Goal: Transaction & Acquisition: Purchase product/service

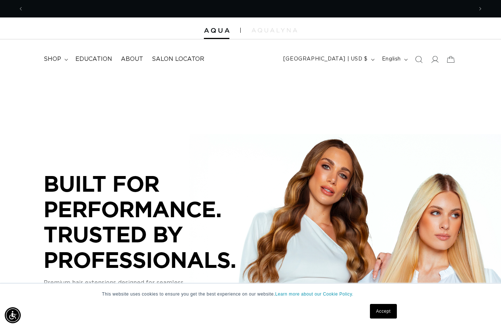
scroll to position [0, 449]
click at [438, 54] on span at bounding box center [435, 59] width 16 height 16
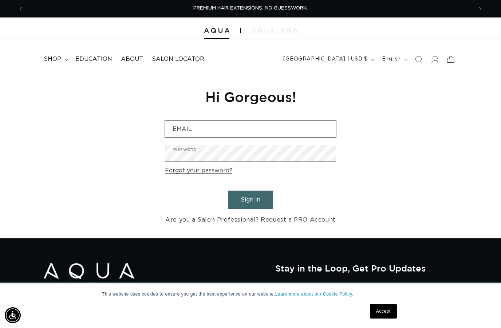
click at [225, 130] on input "Email" at bounding box center [250, 129] width 170 height 16
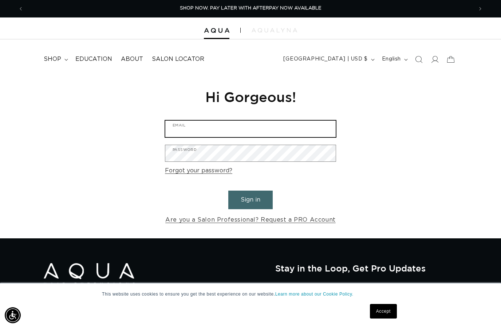
type input "jmb7991@gmail.com"
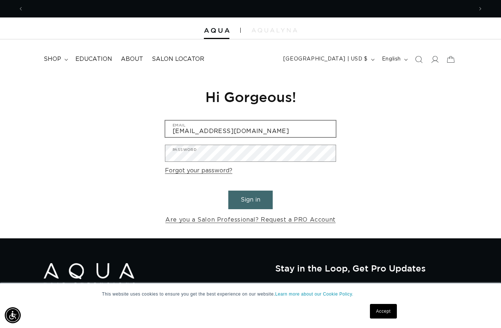
scroll to position [0, 899]
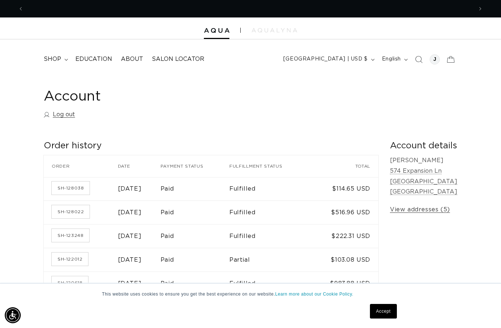
scroll to position [0, 899]
click at [58, 51] on summary "shop" at bounding box center [55, 59] width 32 height 16
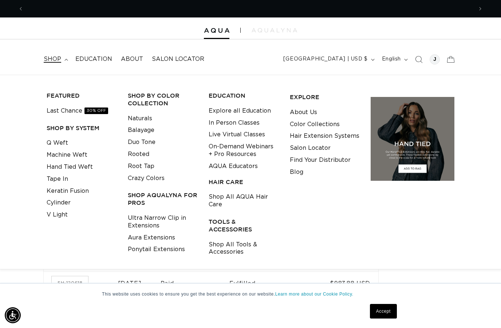
scroll to position [0, 0]
click at [62, 115] on link "Last Chance 30% OFF" at bounding box center [78, 111] width 62 height 12
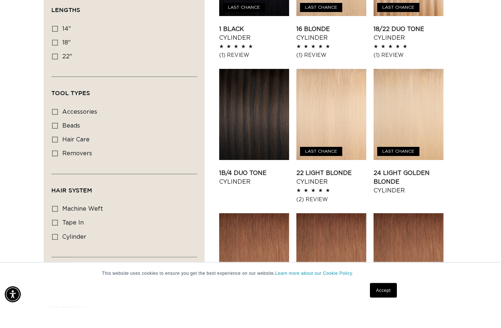
scroll to position [332, 0]
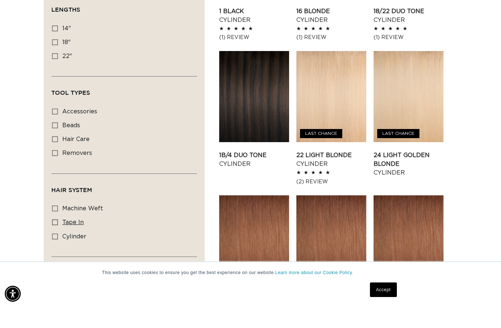
click at [56, 241] on icon at bounding box center [55, 244] width 6 height 6
click at [56, 241] on input "tape in tape in (2 products)" at bounding box center [55, 244] width 6 height 6
checkbox input "true"
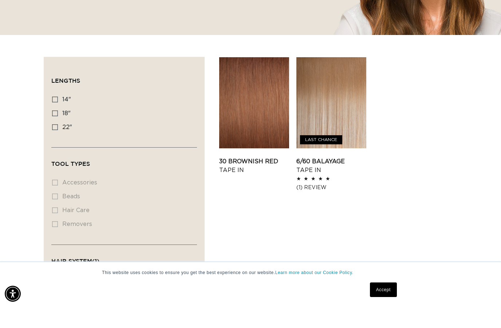
scroll to position [190, 0]
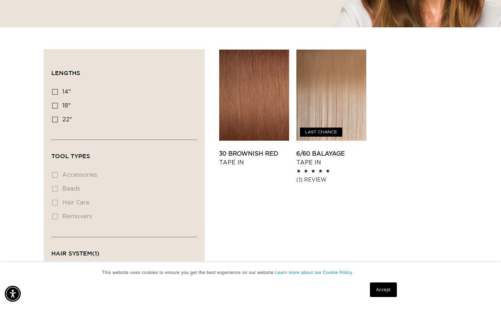
click at [52, 304] on input "tape in tape in (2 products)" at bounding box center [55, 307] width 6 height 6
checkbox input "false"
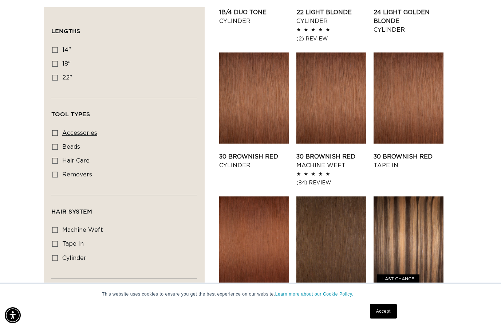
click at [58, 130] on label "accessories accessories (1 product)" at bounding box center [122, 133] width 140 height 14
click at [58, 130] on input "accessories accessories (1 product)" at bounding box center [55, 133] width 6 height 6
click at [58, 130] on icon at bounding box center [55, 133] width 6 height 6
click at [58, 130] on input "accessories accessories (1 product)" at bounding box center [55, 133] width 6 height 6
checkbox input "false"
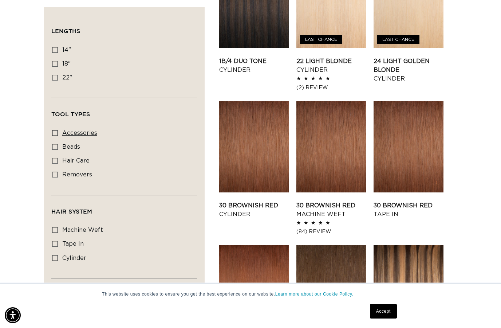
click at [55, 131] on icon at bounding box center [55, 133] width 6 height 6
click at [55, 131] on input "accessories accessories (1 product)" at bounding box center [55, 133] width 6 height 6
checkbox input "true"
click at [57, 146] on icon at bounding box center [55, 147] width 6 height 6
click at [57, 146] on input "beads beads (1 product)" at bounding box center [55, 147] width 6 height 6
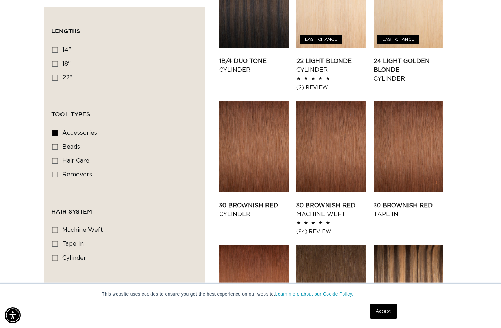
checkbox input "true"
click at [60, 160] on label "hair care hair care (1 product)" at bounding box center [122, 161] width 140 height 14
click at [58, 160] on input "hair care hair care (1 product)" at bounding box center [55, 161] width 6 height 6
checkbox input "true"
click at [57, 175] on icon at bounding box center [55, 175] width 6 height 6
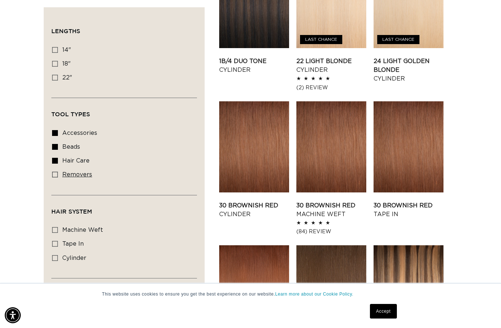
click at [57, 175] on input "removers removers (1 product)" at bounding box center [55, 175] width 6 height 6
checkbox input "true"
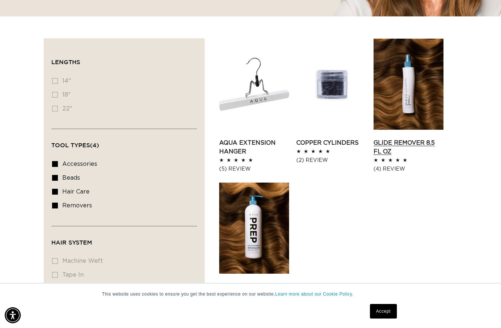
click at [441, 138] on link "Glide Remover 8.5 fl oz" at bounding box center [409, 146] width 70 height 17
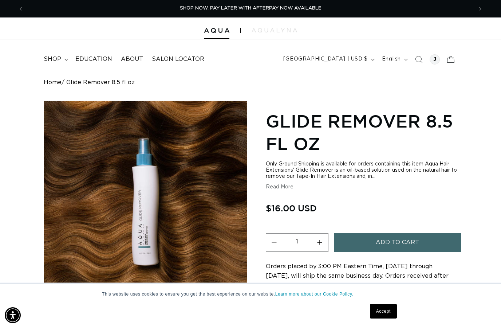
scroll to position [0, 899]
click at [56, 55] on summary "shop" at bounding box center [55, 59] width 32 height 16
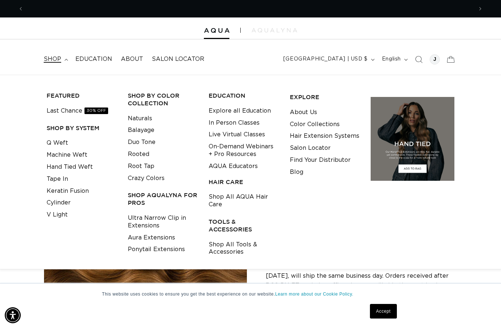
scroll to position [0, 449]
click at [148, 162] on link "Root Tap" at bounding box center [141, 166] width 27 height 12
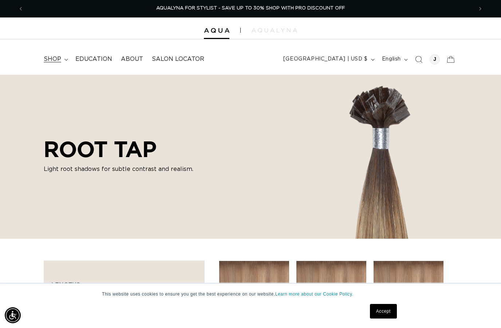
click at [66, 59] on icon at bounding box center [66, 60] width 4 height 2
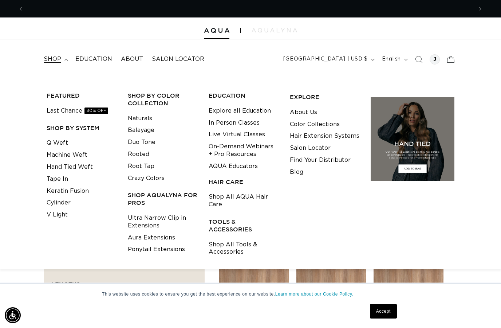
scroll to position [0, 449]
click at [236, 248] on link "Shop All Tools & Accessories" at bounding box center [244, 249] width 70 height 20
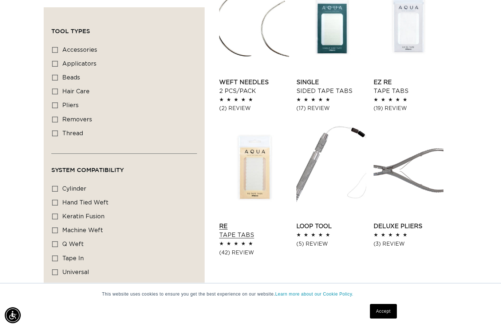
scroll to position [0, 899]
click at [248, 222] on link "Re Tape Tabs" at bounding box center [254, 230] width 70 height 17
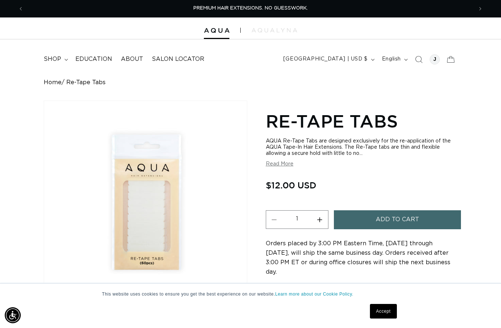
click at [436, 221] on button "Add to cart" at bounding box center [397, 219] width 127 height 19
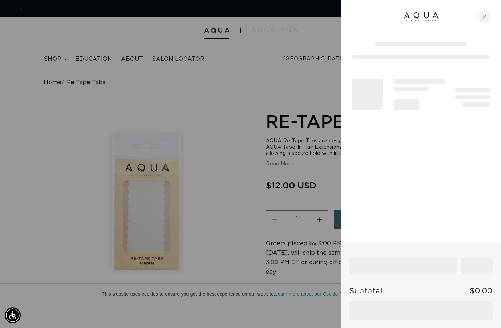
scroll to position [0, 449]
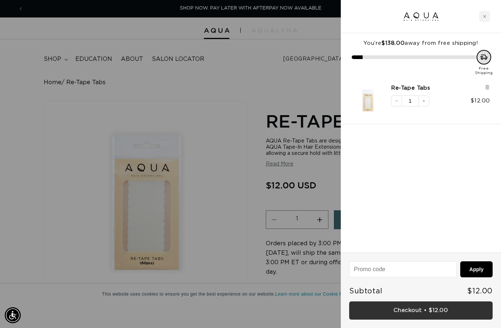
click at [440, 310] on link "Checkout • $12.00" at bounding box center [420, 310] width 143 height 19
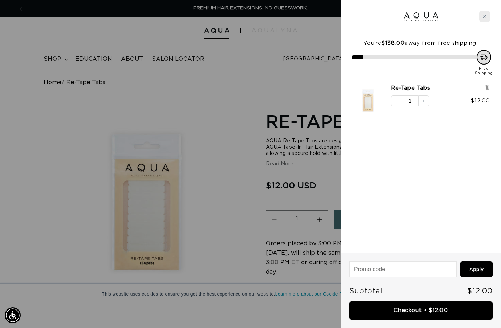
click at [489, 20] on div "Close cart" at bounding box center [484, 16] width 11 height 11
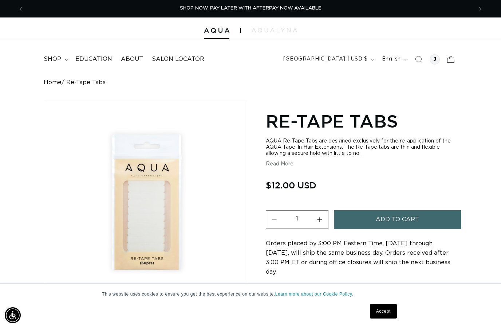
scroll to position [0, 899]
